Goal: Information Seeking & Learning: Learn about a topic

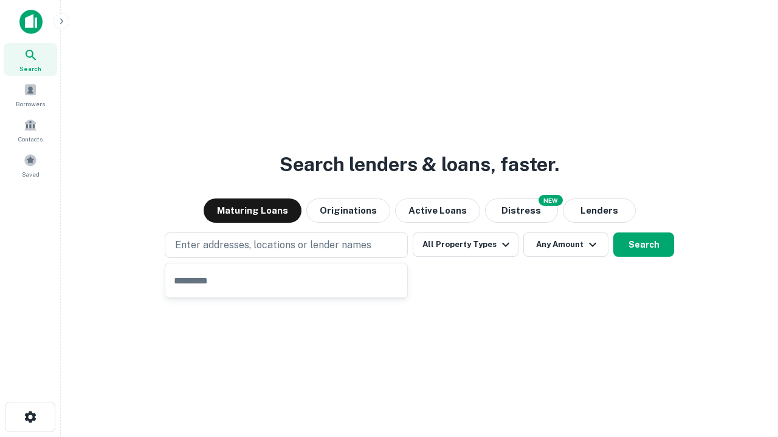
type input "**********"
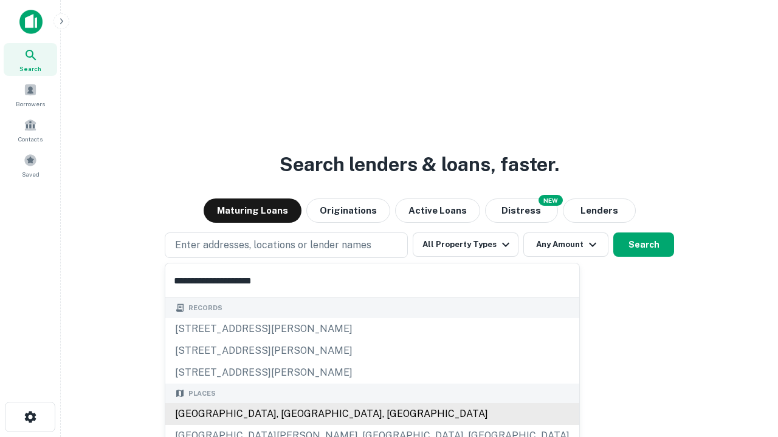
click at [290, 414] on div "[GEOGRAPHIC_DATA], [GEOGRAPHIC_DATA], [GEOGRAPHIC_DATA]" at bounding box center [372, 414] width 414 height 22
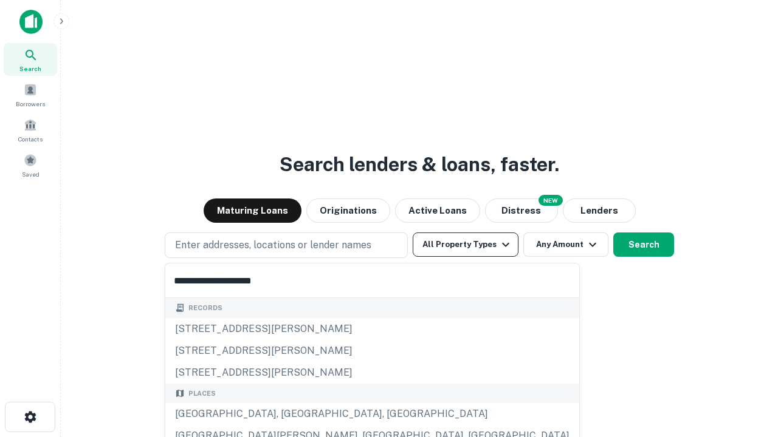
click at [465, 245] on button "All Property Types" at bounding box center [465, 245] width 106 height 24
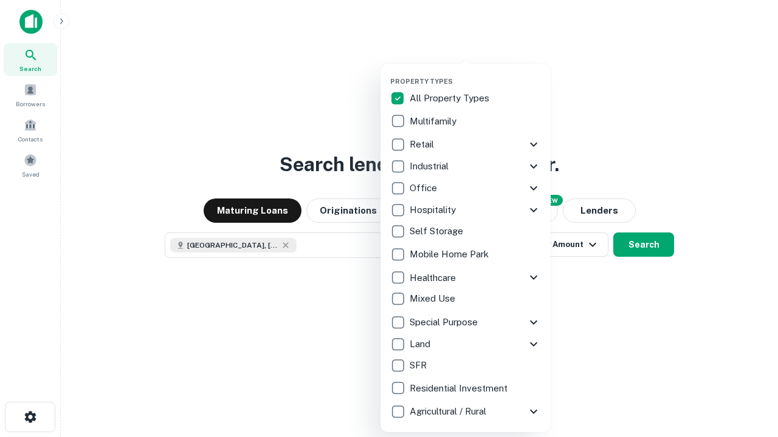
click at [475, 74] on button "button" at bounding box center [475, 74] width 170 height 1
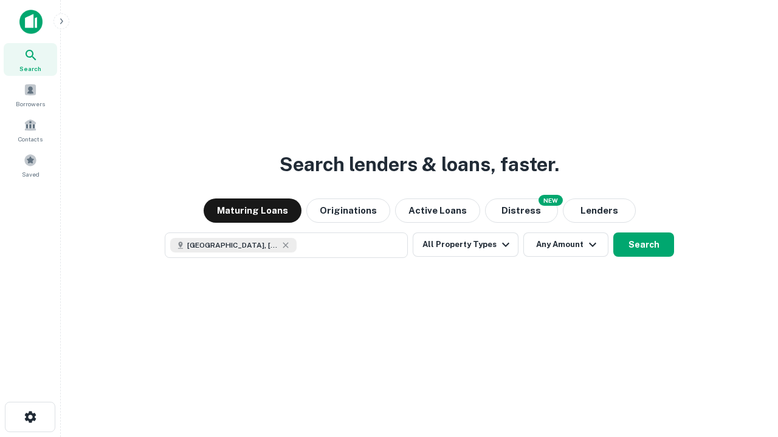
scroll to position [19, 0]
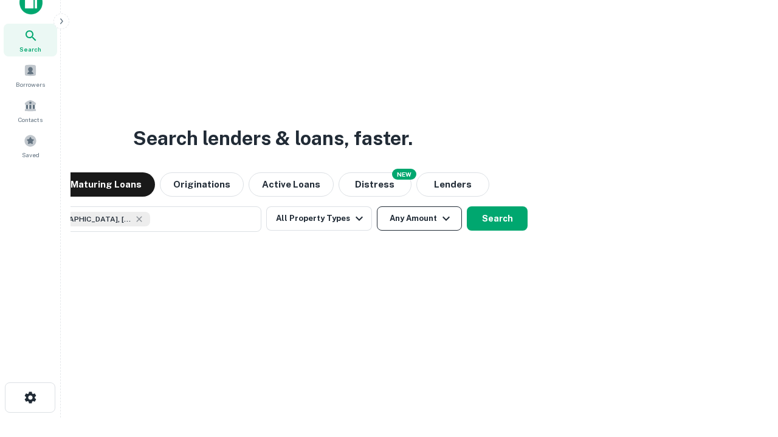
click at [377, 207] on button "Any Amount" at bounding box center [419, 219] width 85 height 24
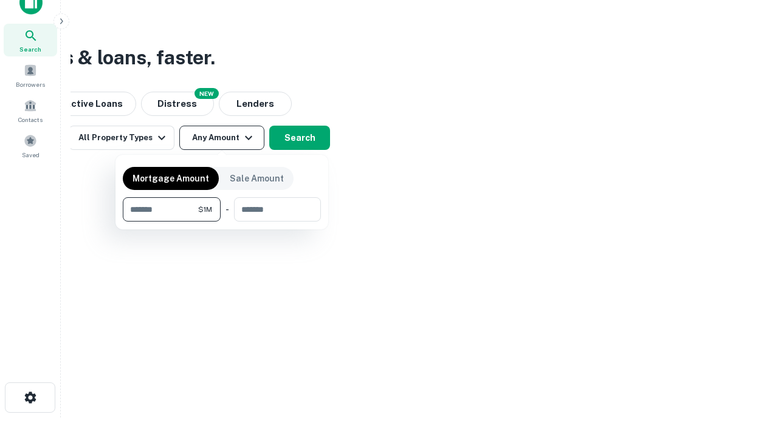
type input "*******"
click at [222, 222] on button "button" at bounding box center [222, 222] width 198 height 1
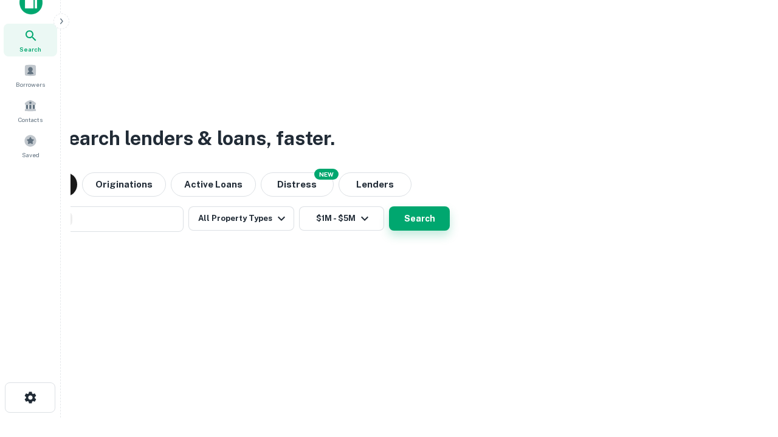
click at [389, 207] on button "Search" at bounding box center [419, 219] width 61 height 24
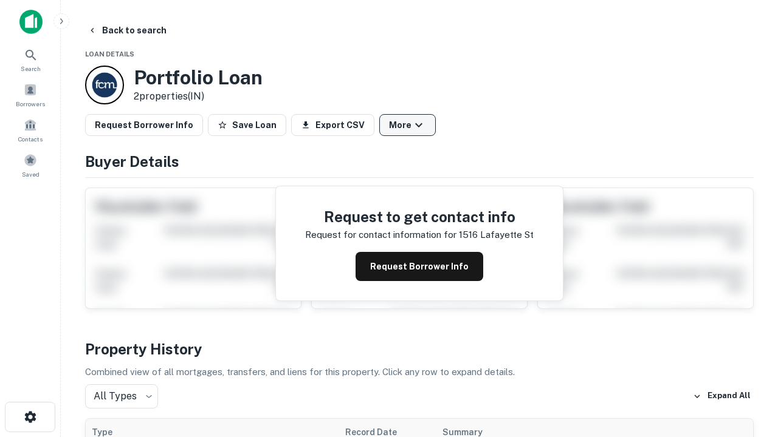
click at [407, 125] on button "More" at bounding box center [407, 125] width 56 height 22
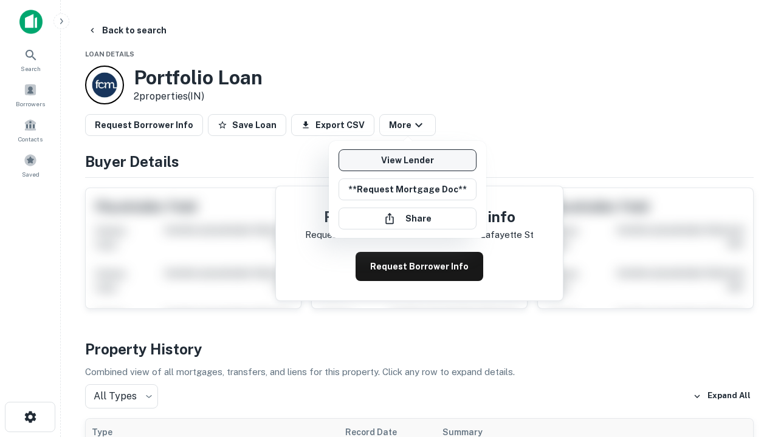
click at [407, 160] on link "View Lender" at bounding box center [407, 160] width 138 height 22
